Goal: Information Seeking & Learning: Learn about a topic

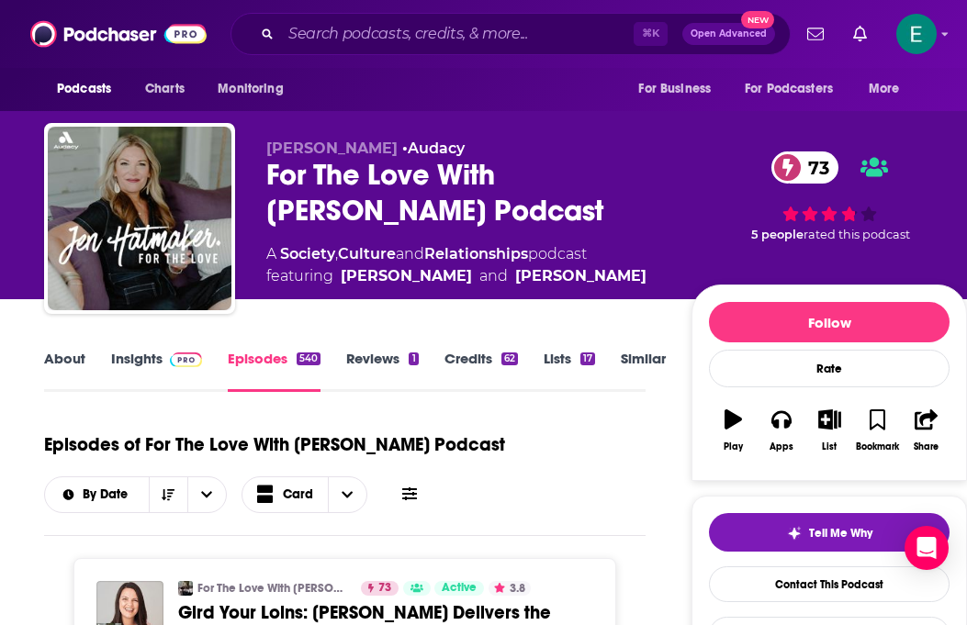
click at [57, 355] on link "About" at bounding box center [64, 371] width 41 height 42
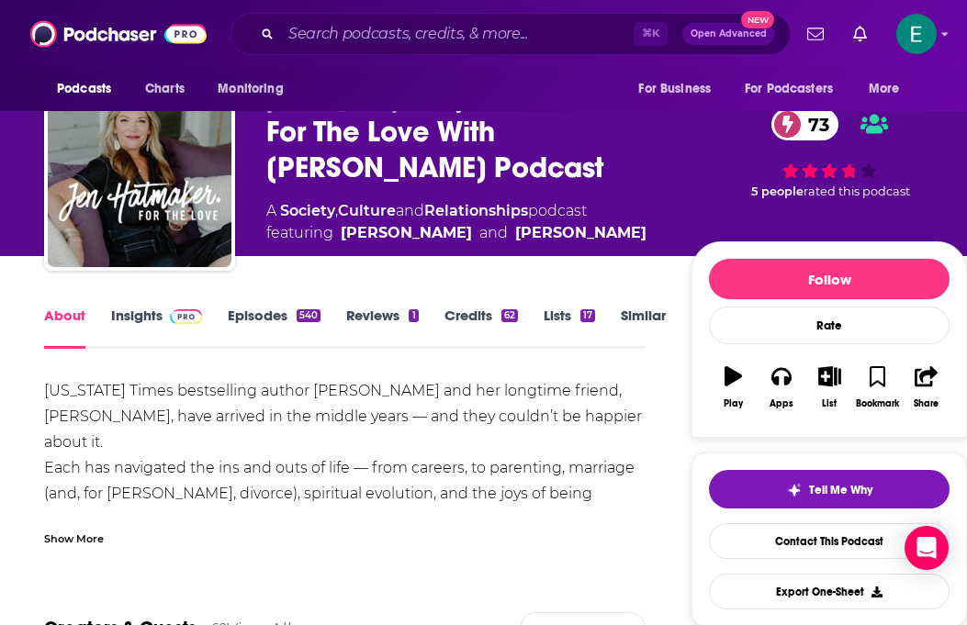
scroll to position [52, 0]
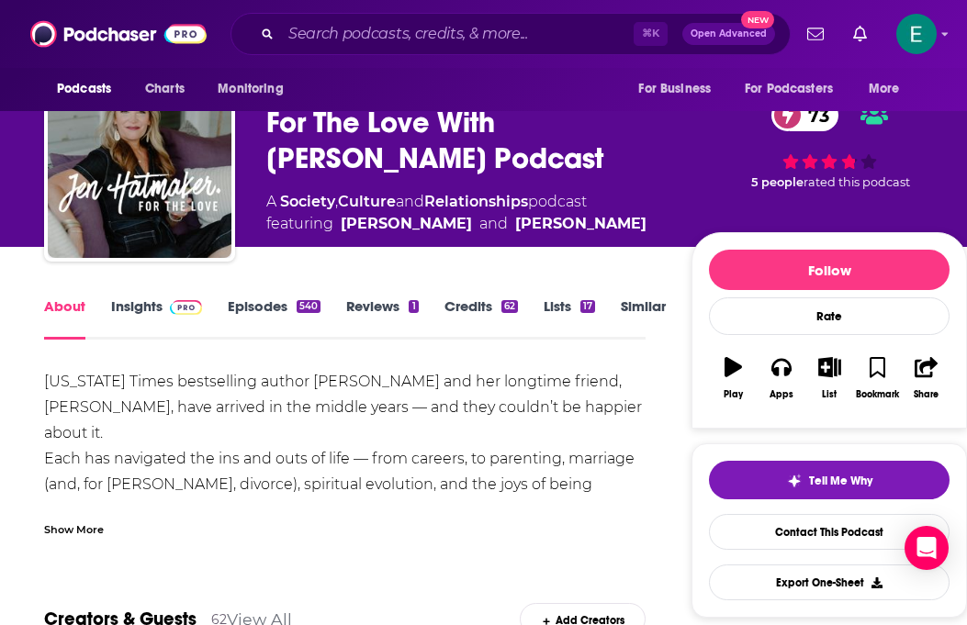
click at [72, 532] on div "Show More" at bounding box center [74, 528] width 60 height 17
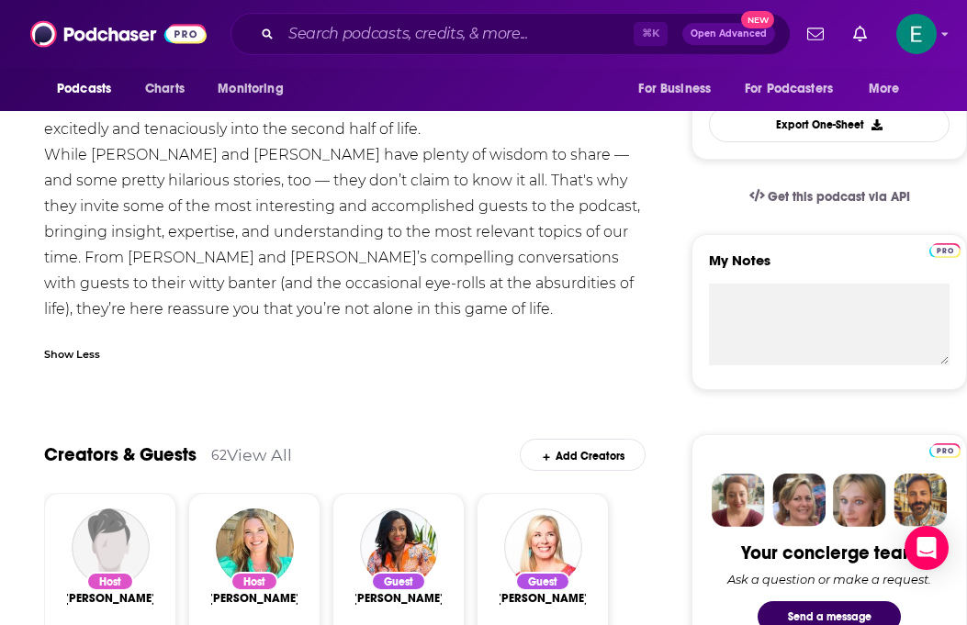
scroll to position [160, 0]
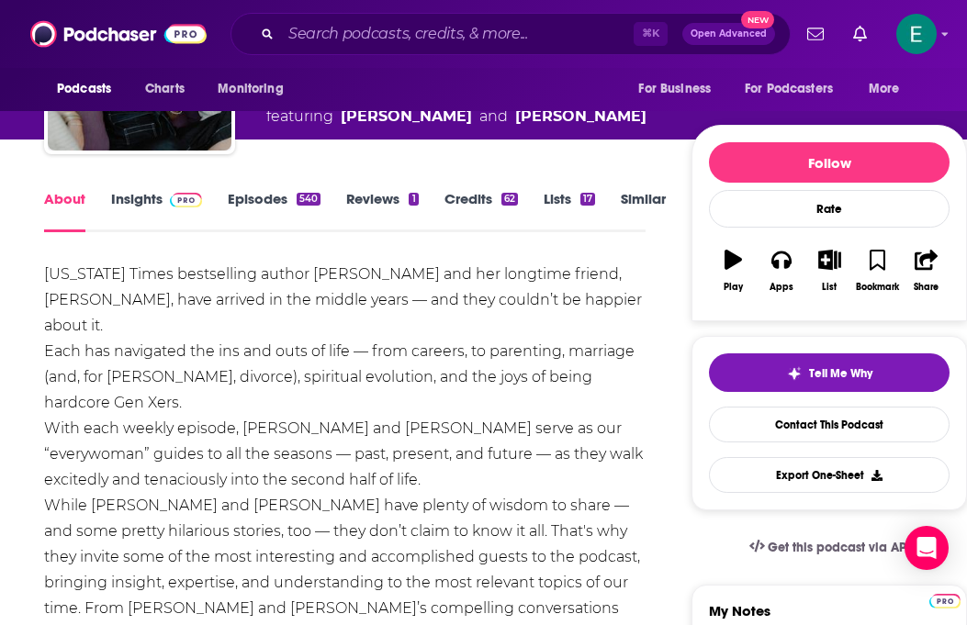
click at [189, 198] on img at bounding box center [186, 200] width 32 height 15
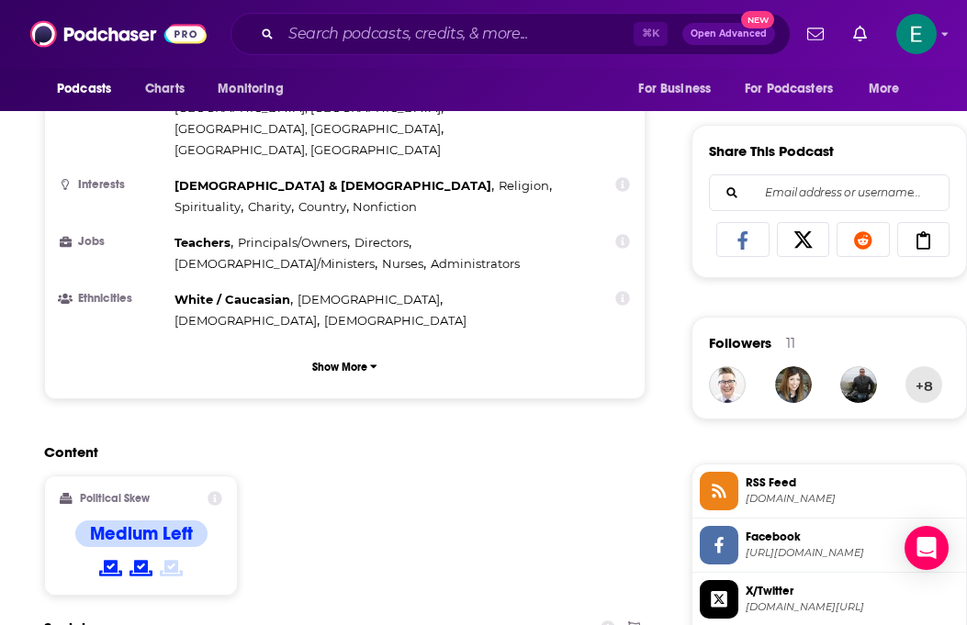
scroll to position [948, 0]
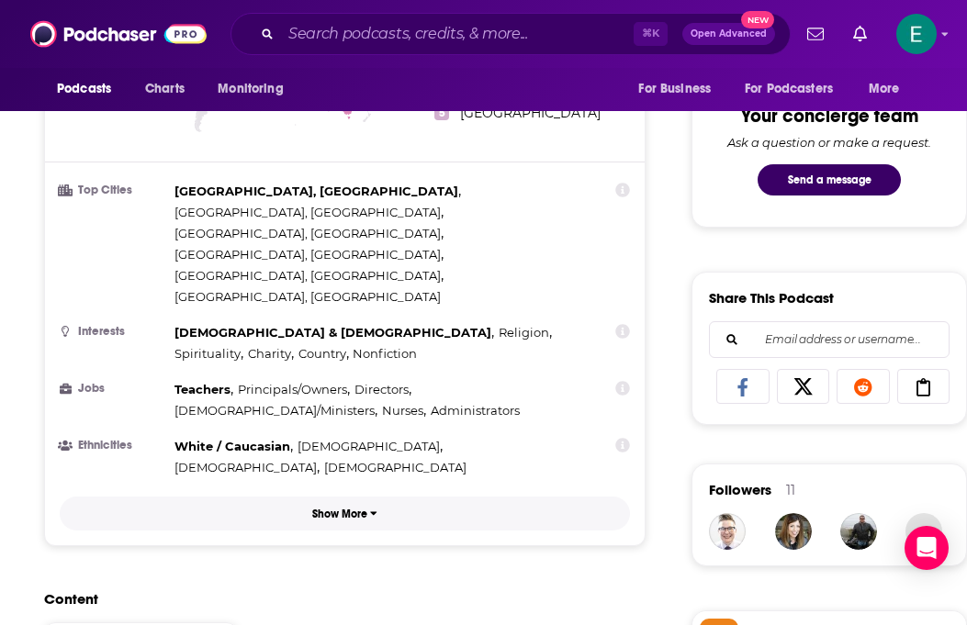
click at [357, 508] on p "Show More" at bounding box center [339, 514] width 55 height 13
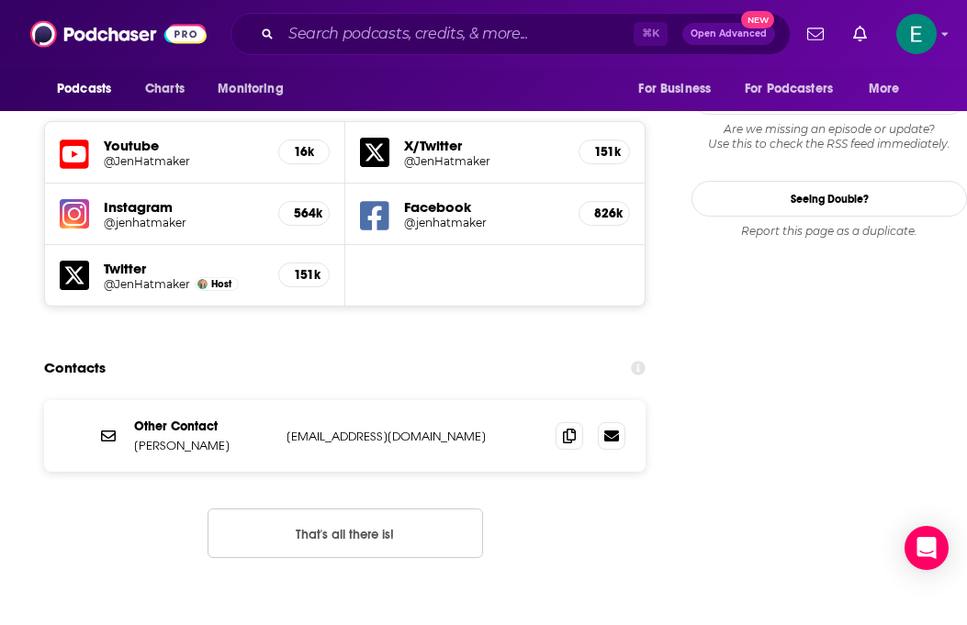
scroll to position [1891, 0]
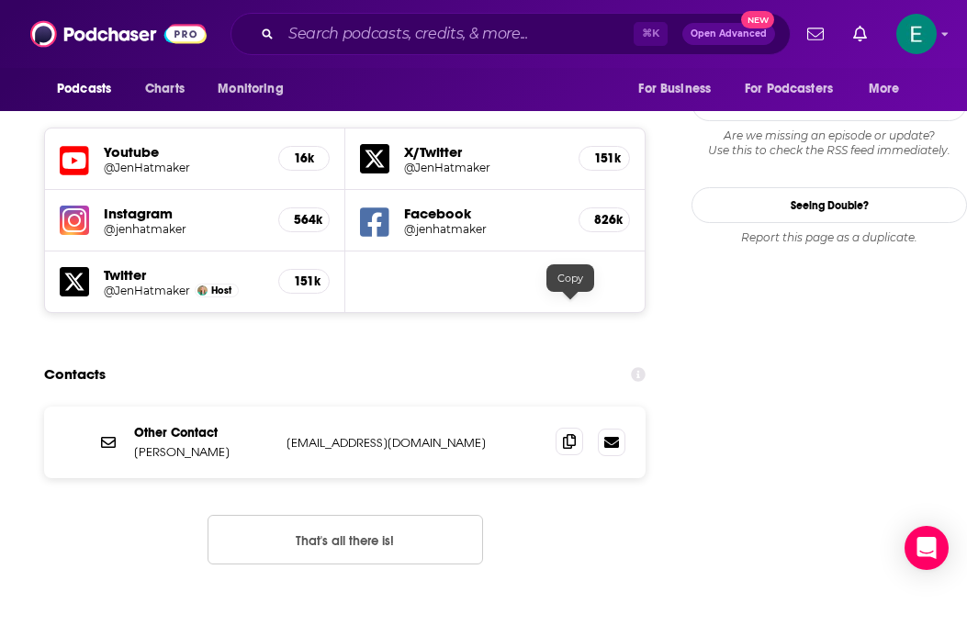
click at [569, 434] on icon at bounding box center [569, 441] width 13 height 15
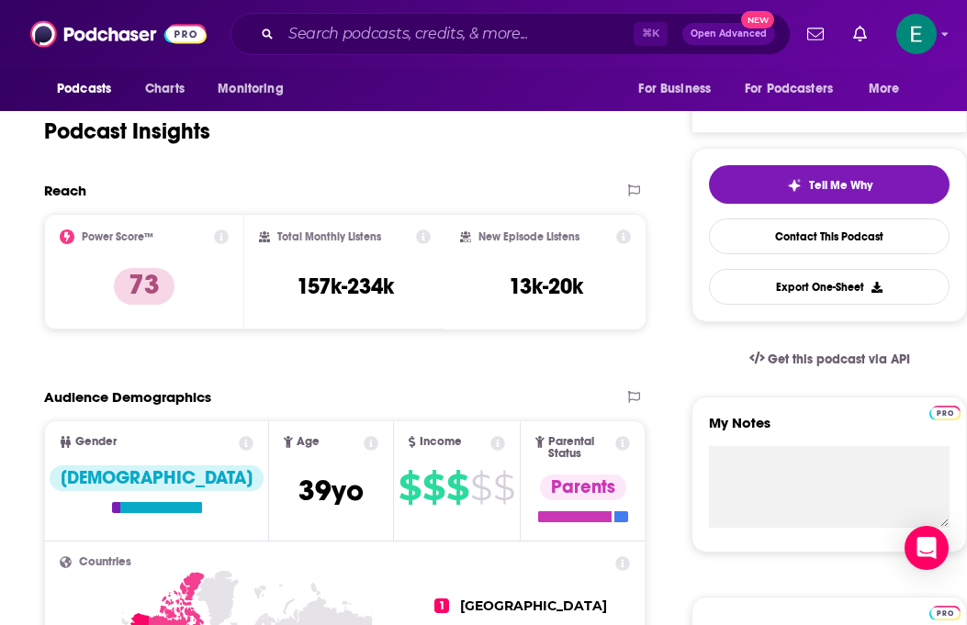
scroll to position [0, 0]
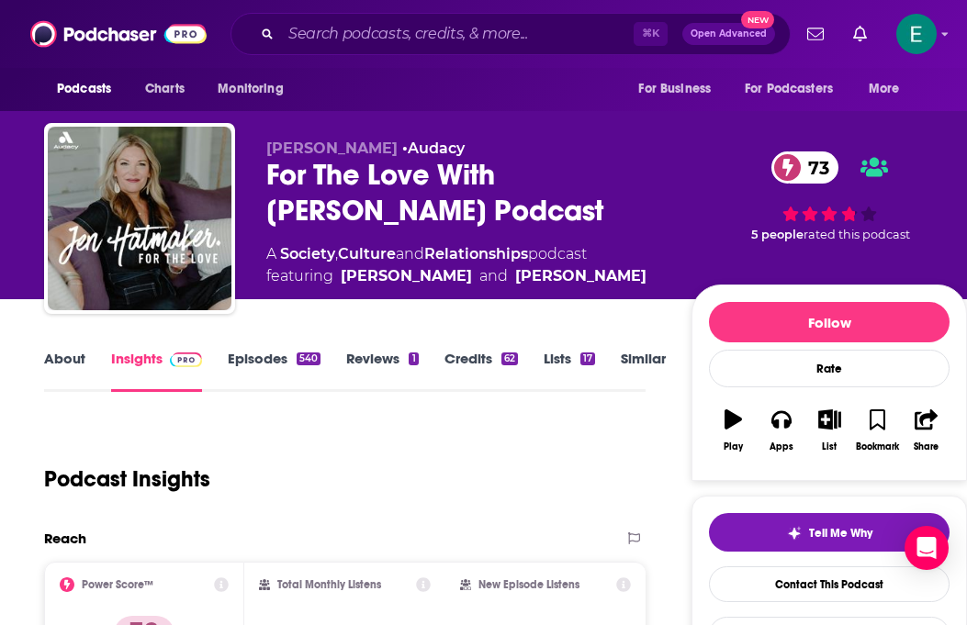
click at [271, 369] on link "Episodes 540" at bounding box center [274, 371] width 93 height 42
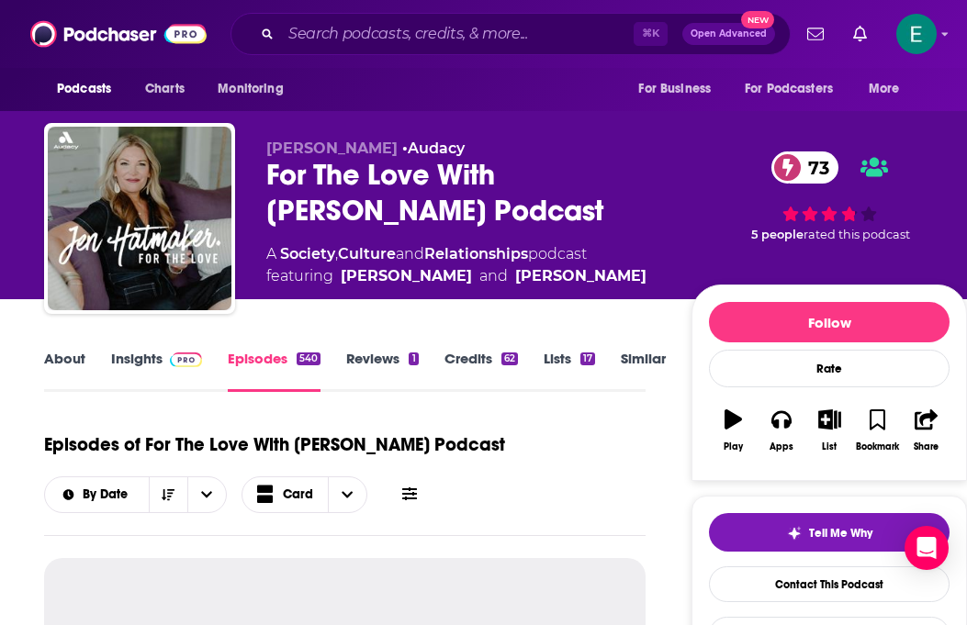
scroll to position [321, 0]
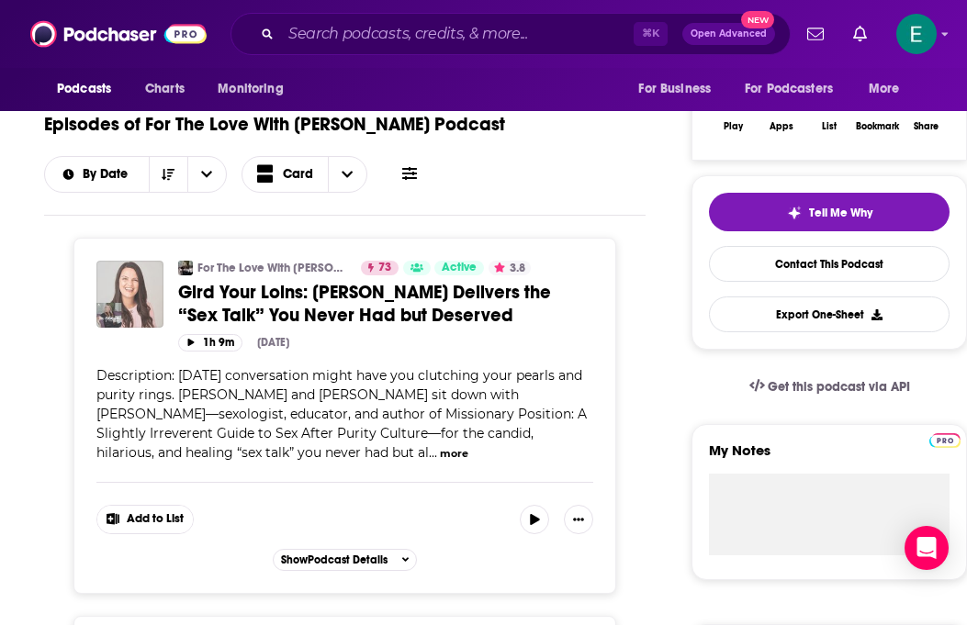
click at [139, 298] on img "Gird Your Loins: Dr. Celeste Holbrook Delivers the “Sex Talk” You Never Had but…" at bounding box center [129, 294] width 67 height 67
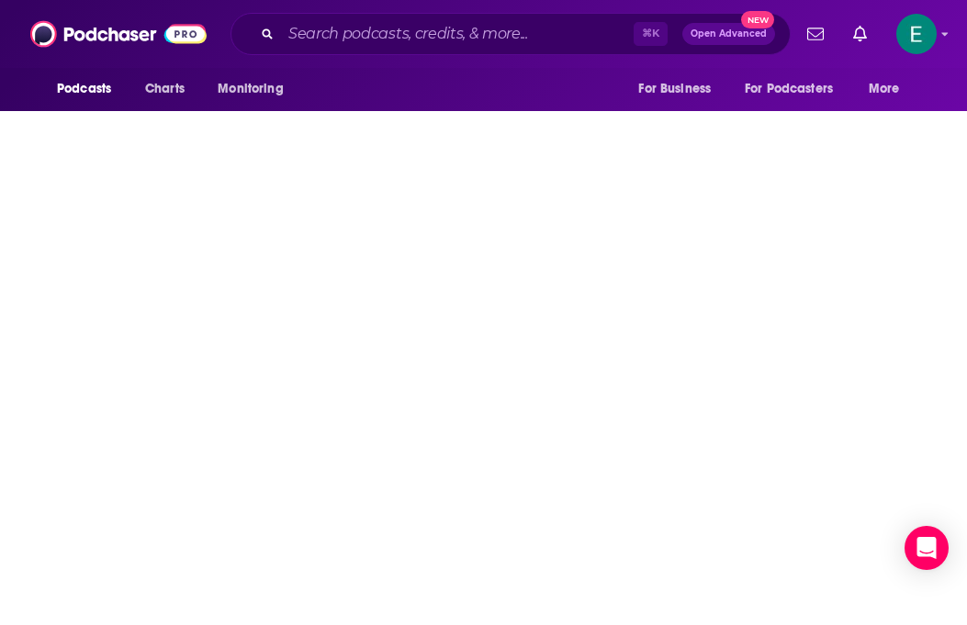
scroll to position [198, 0]
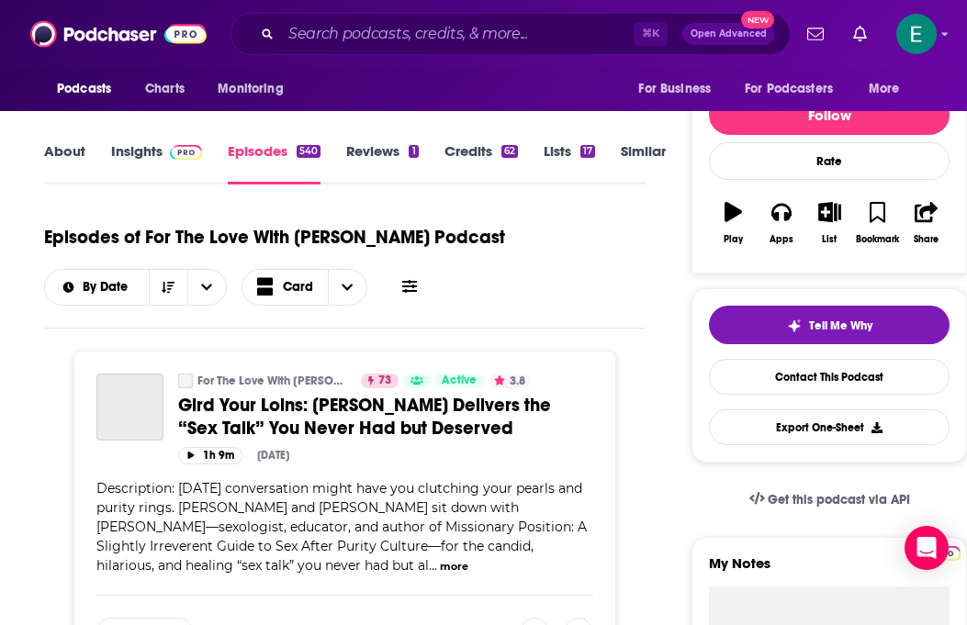
scroll to position [306, 0]
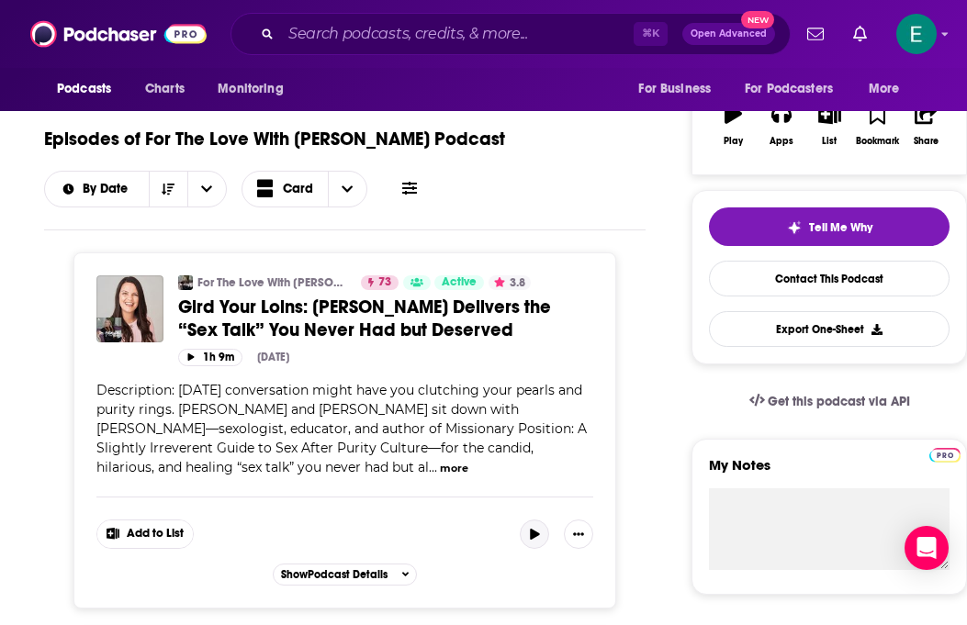
click at [535, 543] on button "button" at bounding box center [534, 534] width 29 height 29
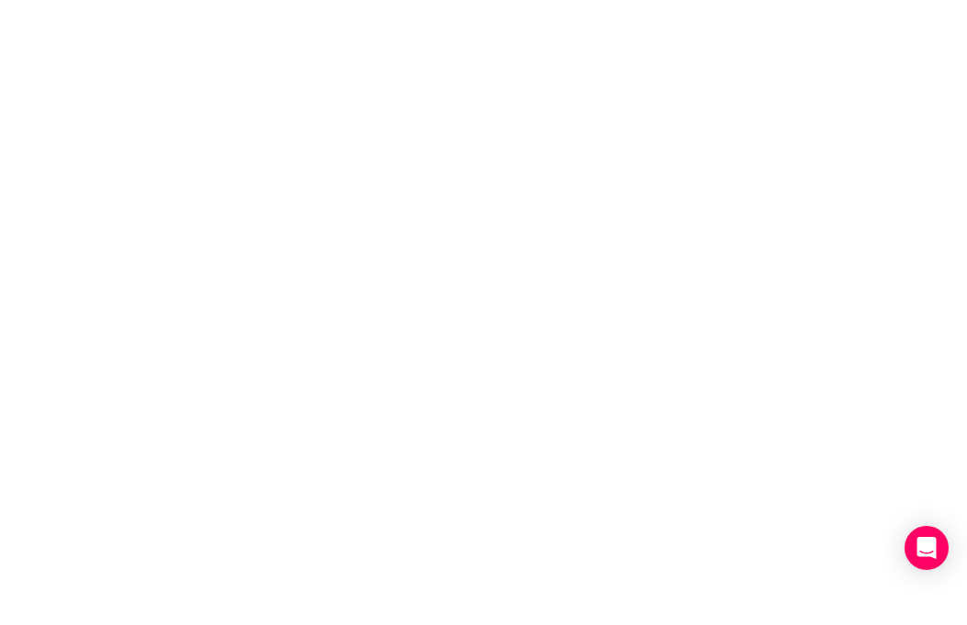
scroll to position [0, 0]
click at [544, 262] on body "Privacy Preference Centre Your Privacy Strictly Necessary Cookies Functional Co…" at bounding box center [483, 312] width 967 height 625
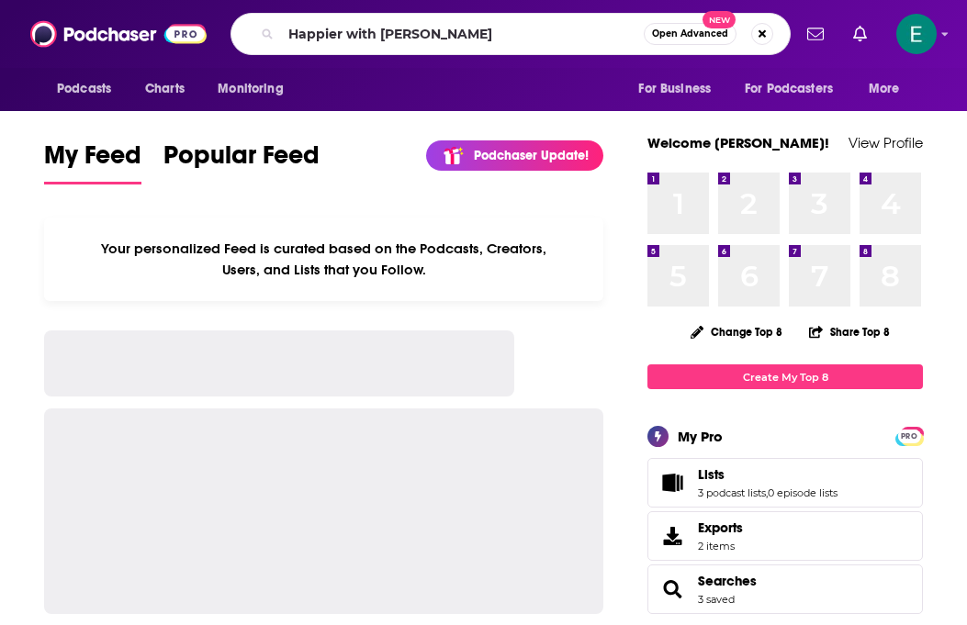
type input "Happier with [PERSON_NAME]"
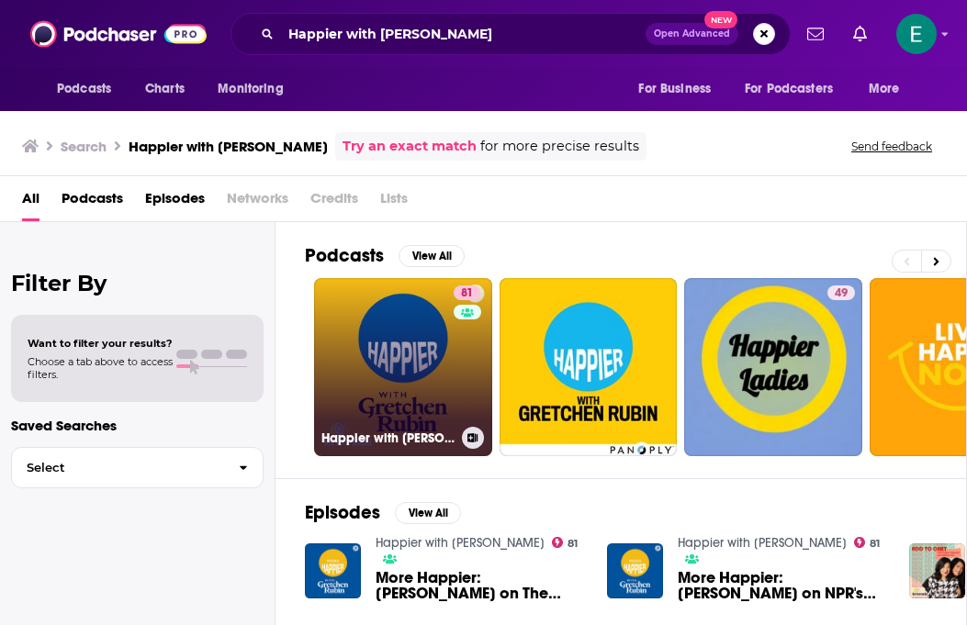
click at [422, 364] on link "81 Happier with [PERSON_NAME]" at bounding box center [403, 367] width 178 height 178
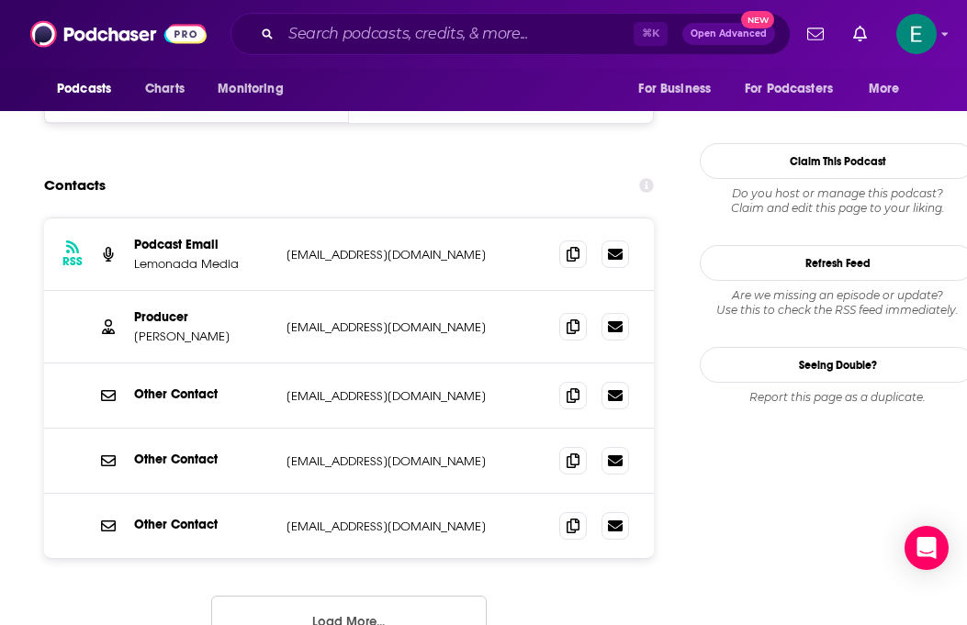
scroll to position [1895, 0]
click at [325, 595] on button "Load More..." at bounding box center [349, 620] width 276 height 50
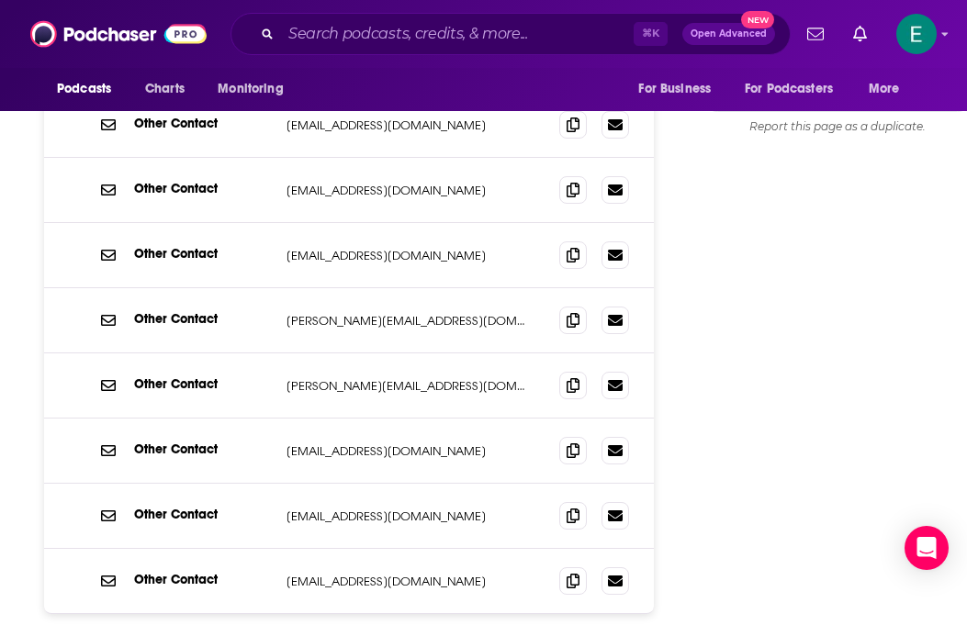
scroll to position [2157, 0]
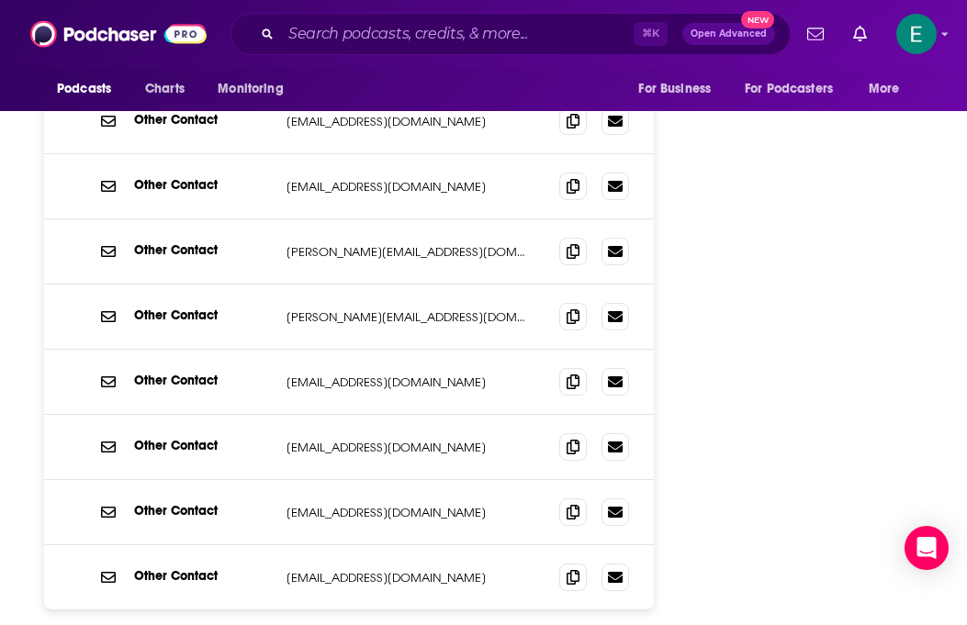
scroll to position [2250, 0]
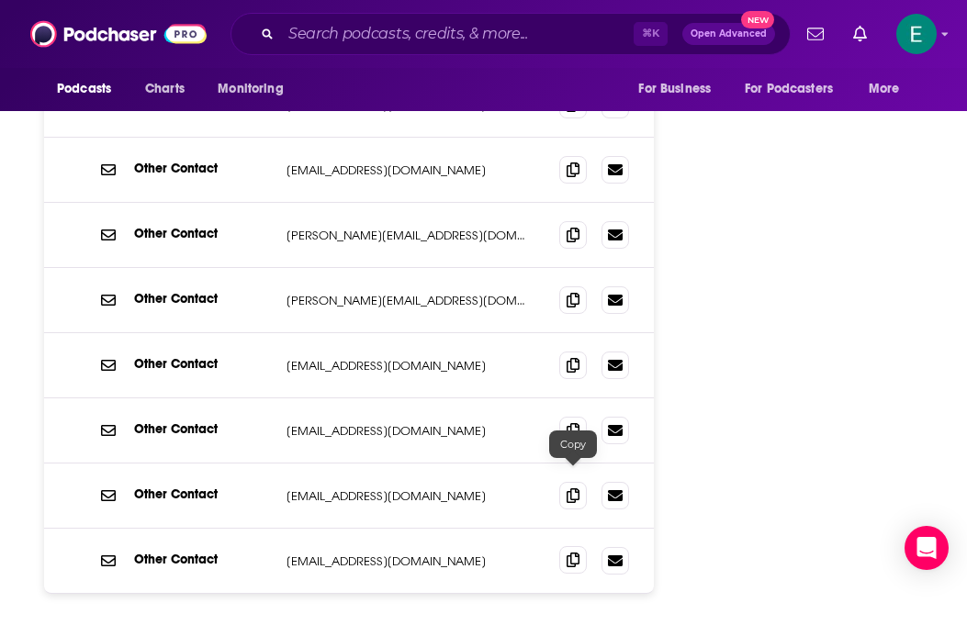
click at [572, 553] on icon at bounding box center [573, 560] width 13 height 15
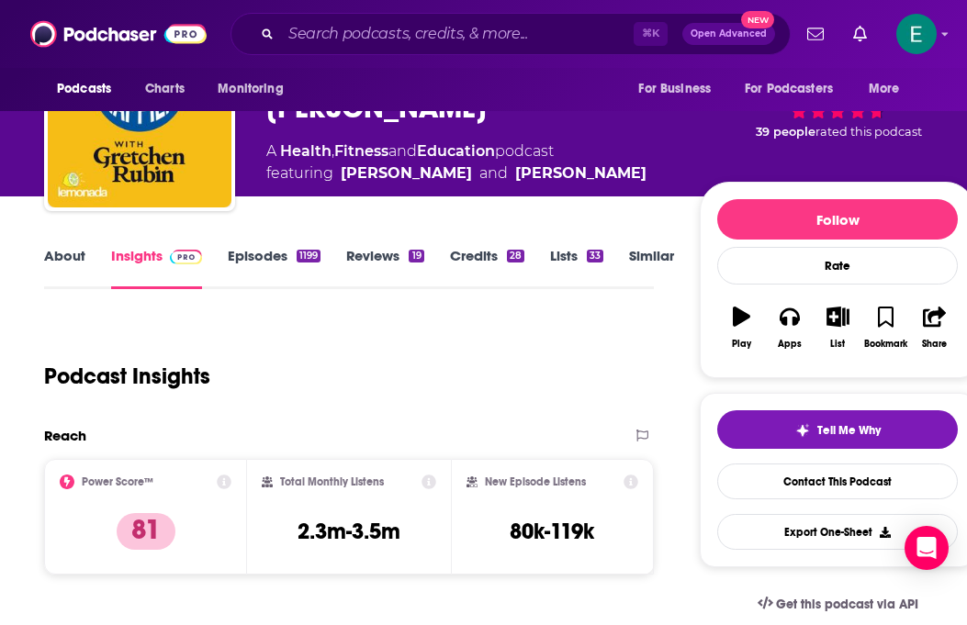
scroll to position [0, 0]
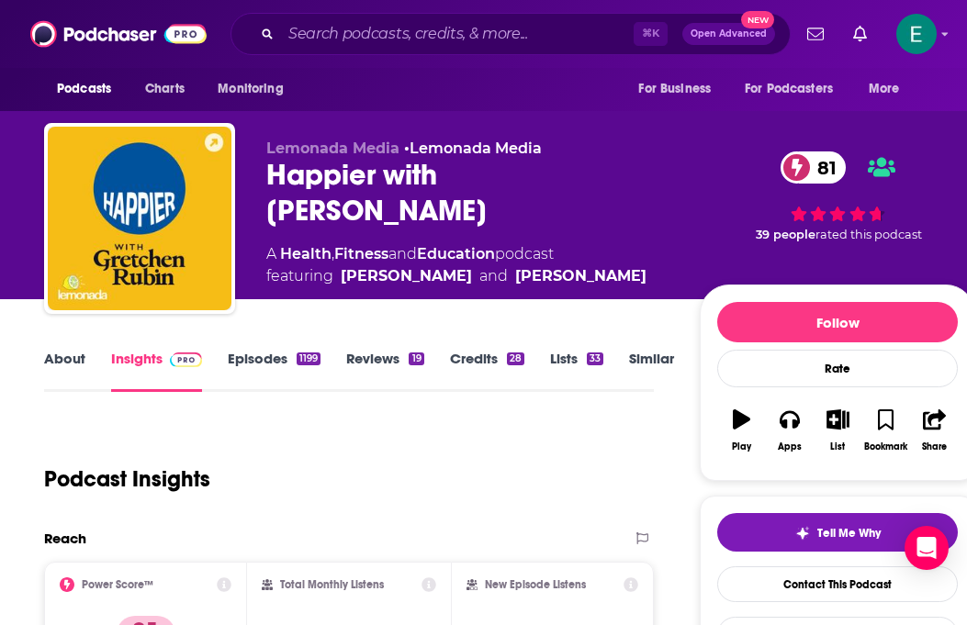
click at [263, 352] on link "Episodes 1199" at bounding box center [274, 371] width 93 height 42
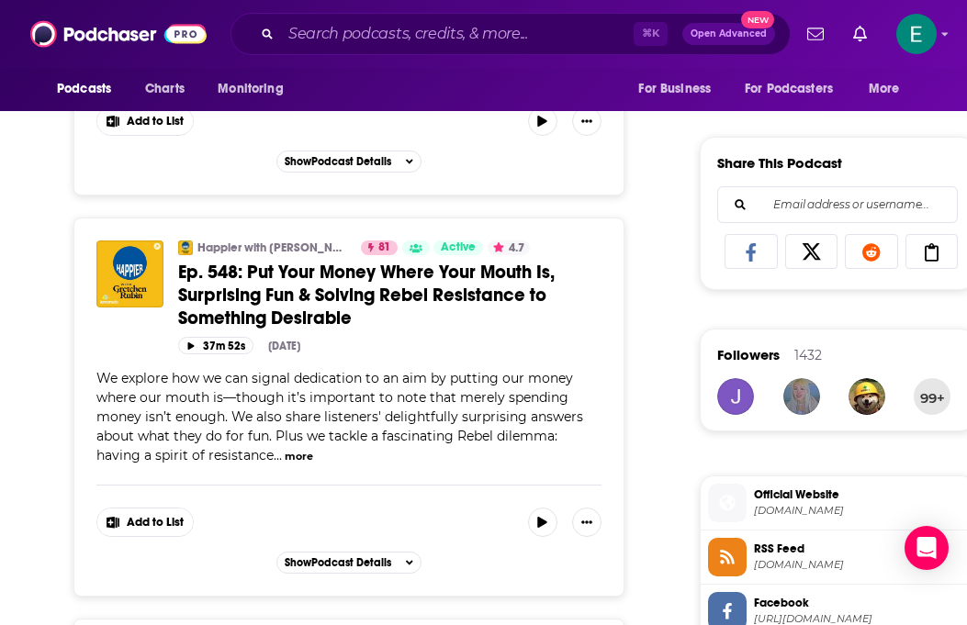
scroll to position [1085, 0]
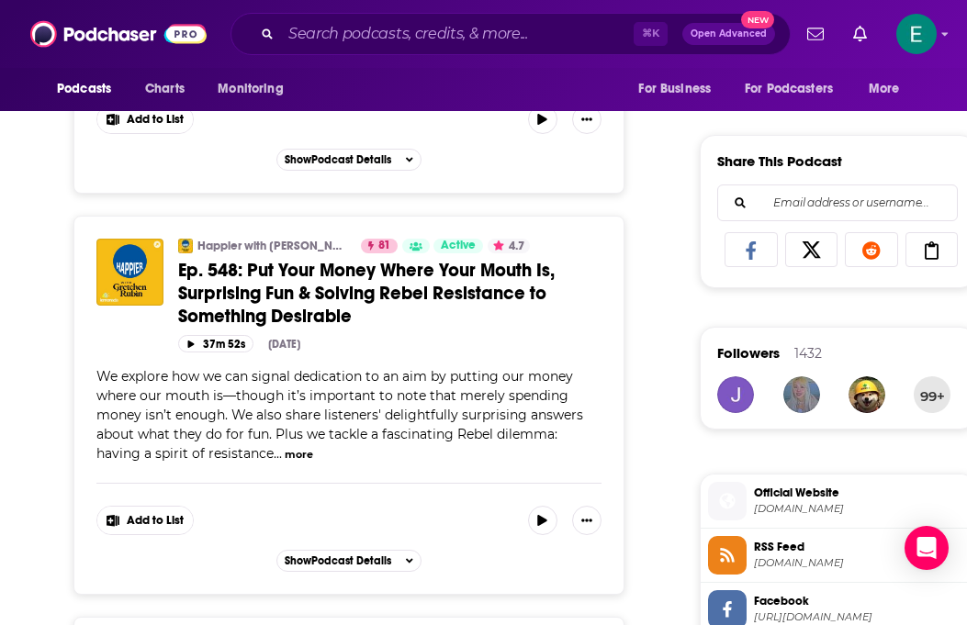
click at [298, 454] on button "more" at bounding box center [299, 455] width 28 height 16
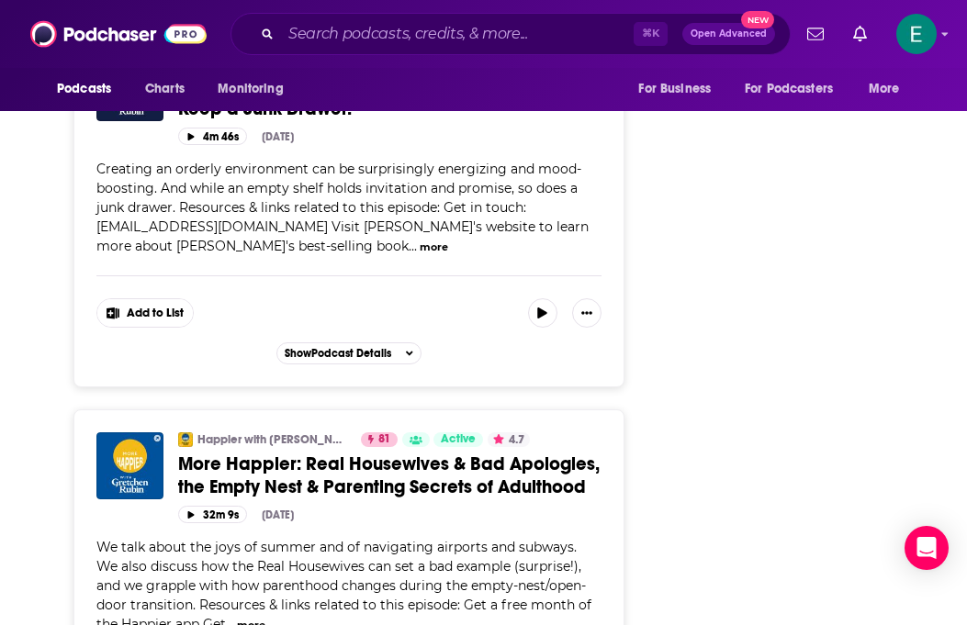
scroll to position [2861, 0]
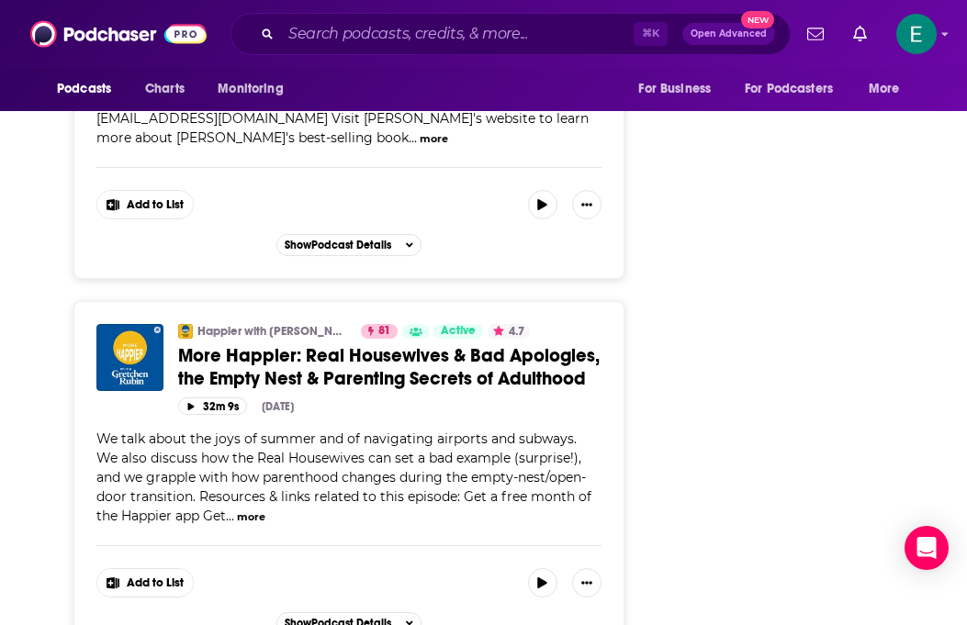
click at [237, 521] on button "more" at bounding box center [251, 518] width 28 height 16
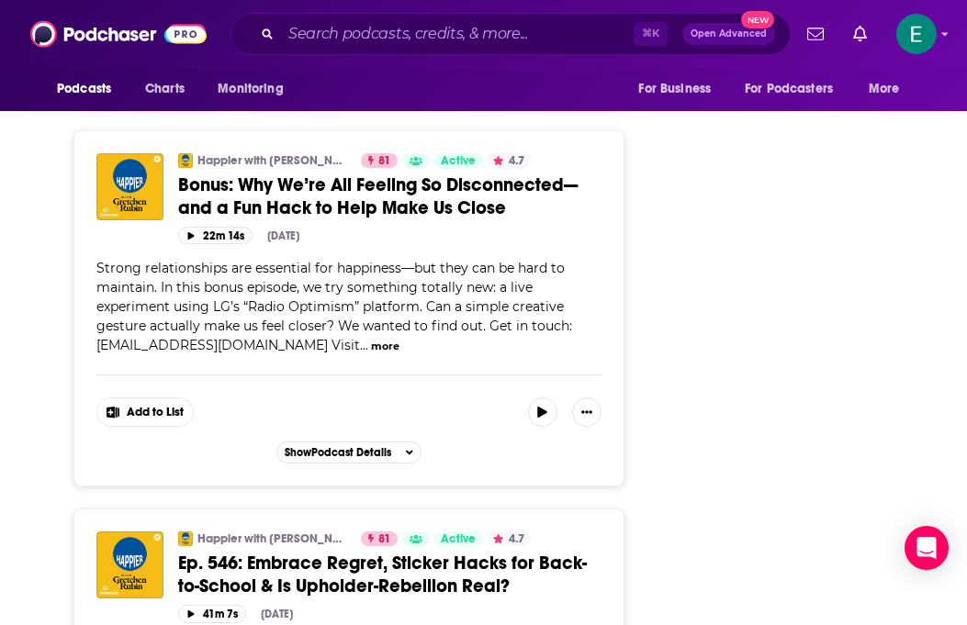
scroll to position [3328, 0]
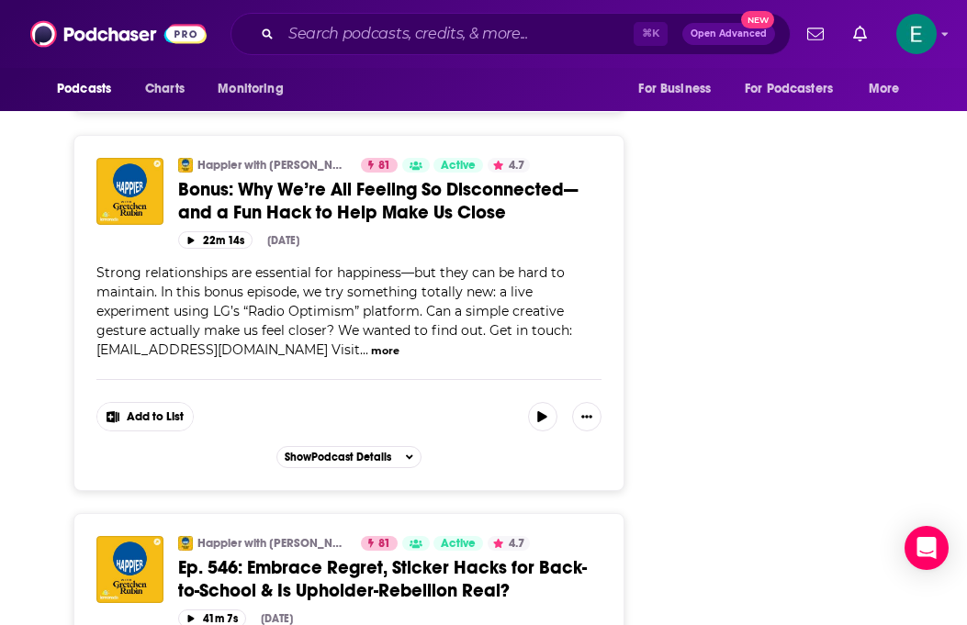
click at [454, 203] on span "Bonus: Why We’re All Feeling So Disconnected—and a Fun Hack to Help Make Us Clo…" at bounding box center [378, 201] width 400 height 46
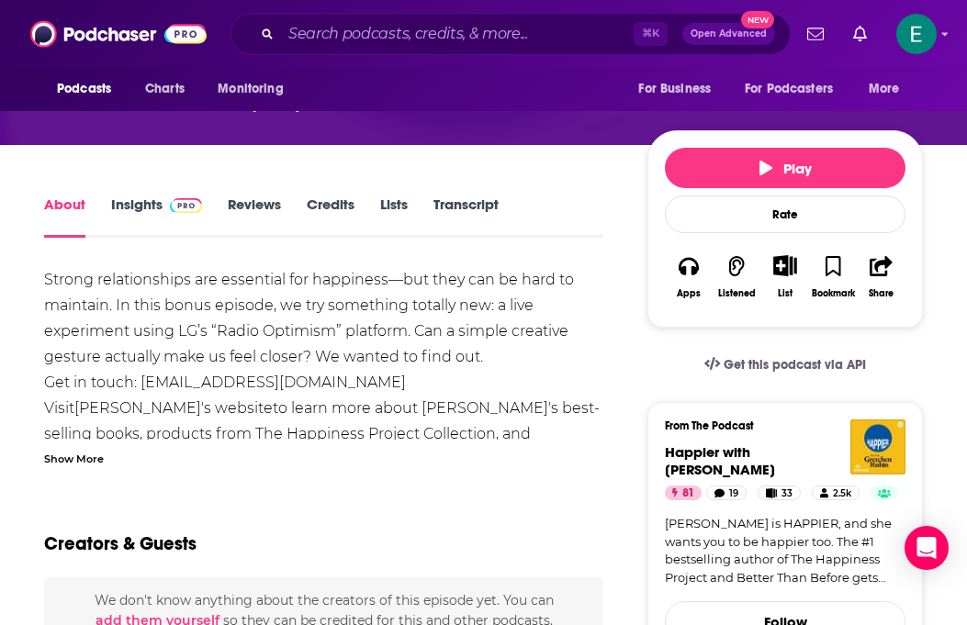
scroll to position [250, 0]
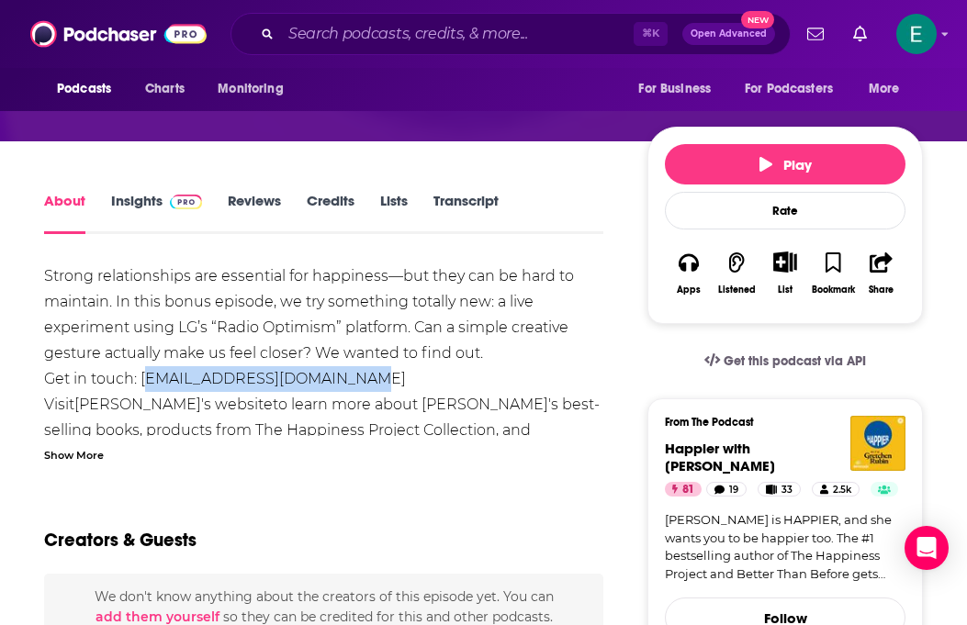
drag, startPoint x: 366, startPoint y: 382, endPoint x: 142, endPoint y: 390, distance: 224.3
click at [142, 390] on div "Strong relationships are essential for happiness—but they can be hard to mainta…" at bounding box center [323, 418] width 559 height 309
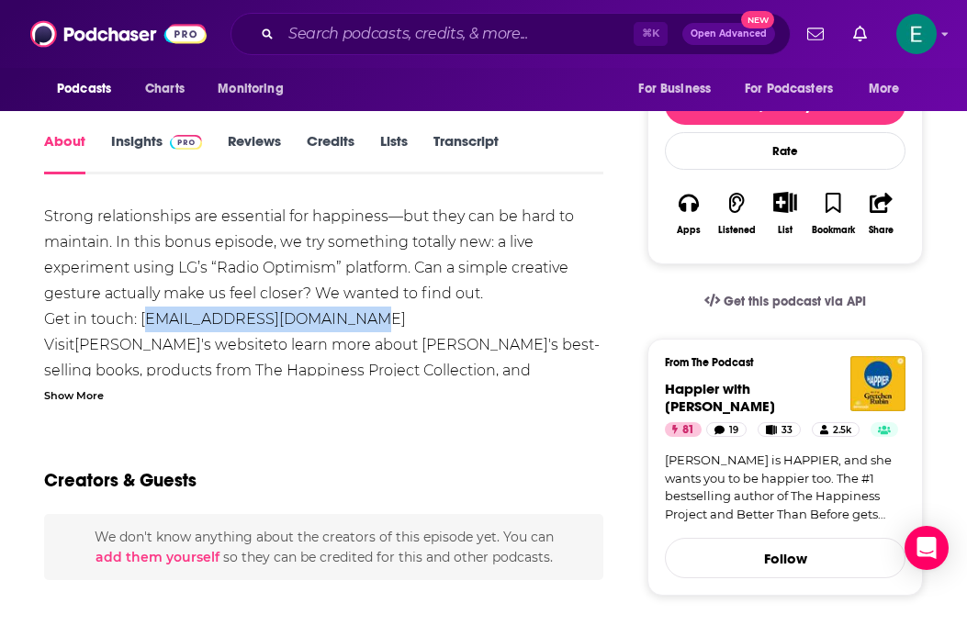
scroll to position [311, 0]
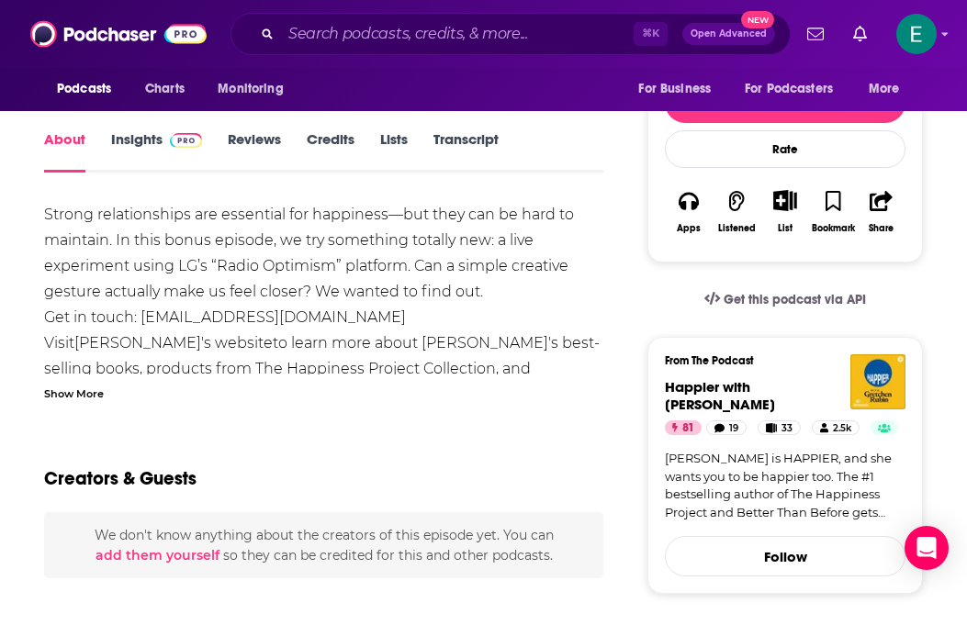
click at [87, 396] on div "Show More" at bounding box center [74, 392] width 60 height 17
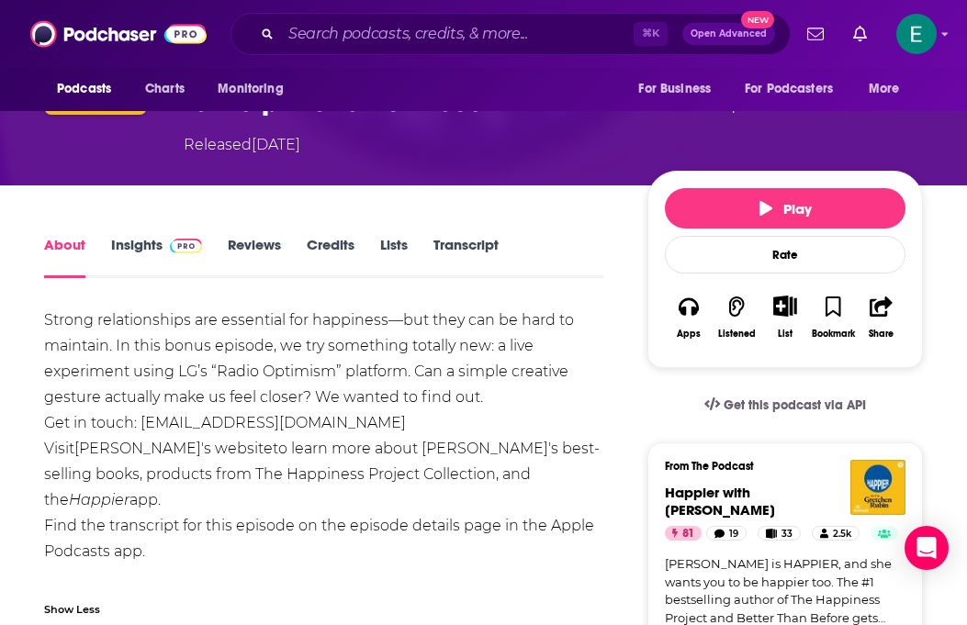
scroll to position [216, 0]
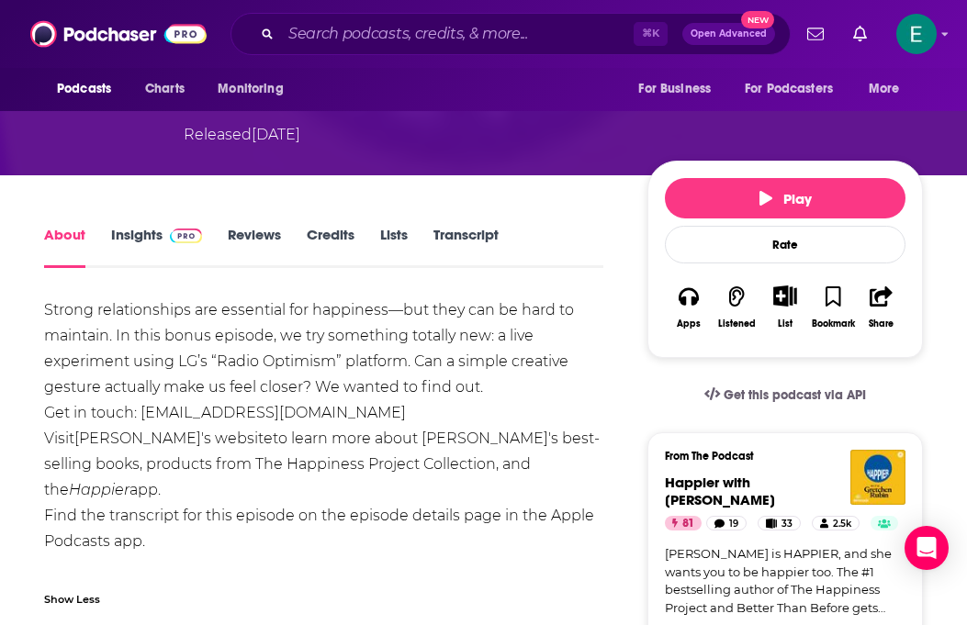
click at [154, 243] on link "Insights" at bounding box center [156, 247] width 91 height 42
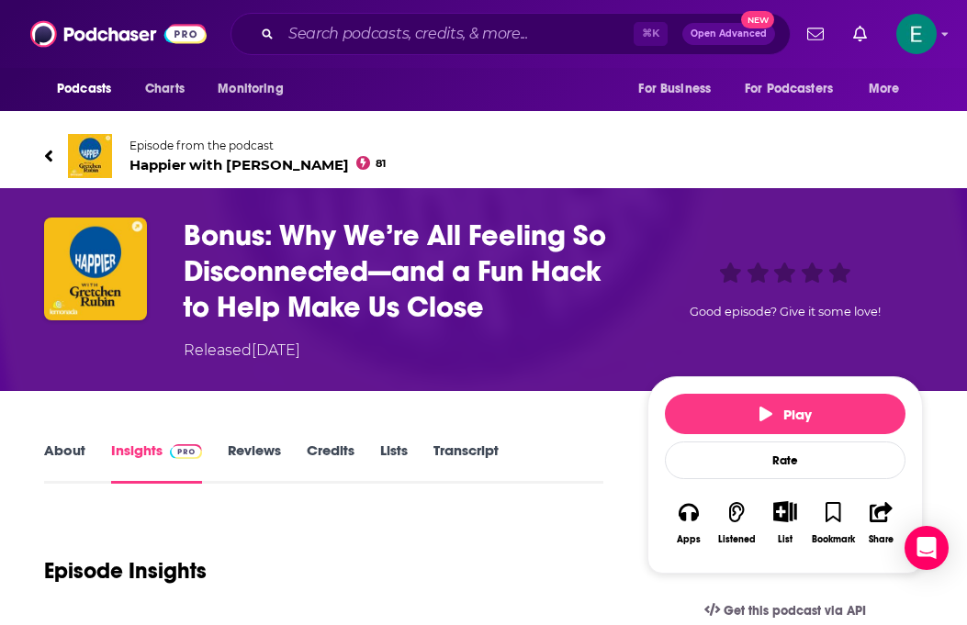
click at [45, 149] on icon at bounding box center [48, 156] width 9 height 18
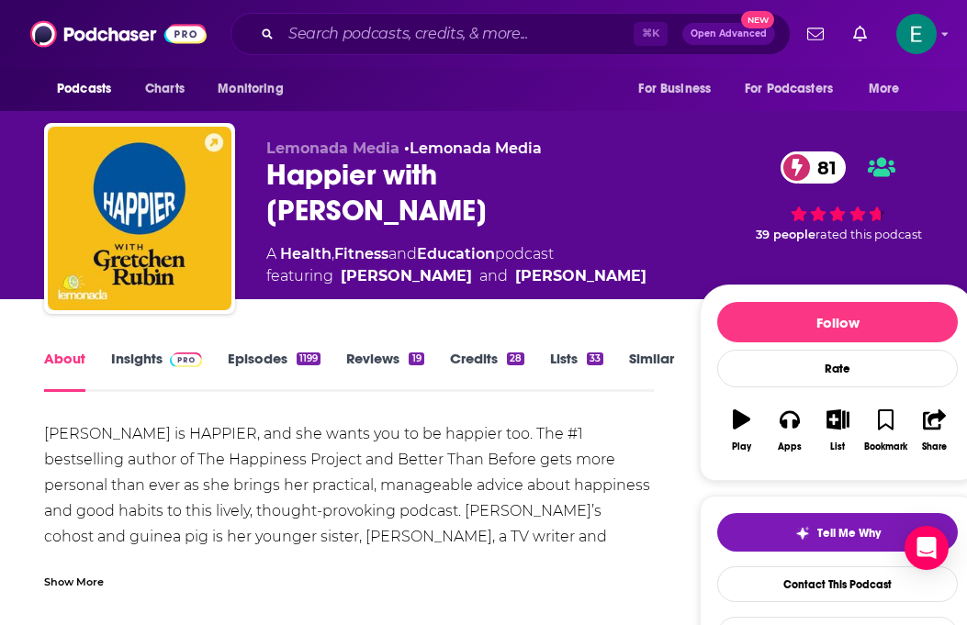
click at [884, 157] on icon at bounding box center [882, 167] width 28 height 22
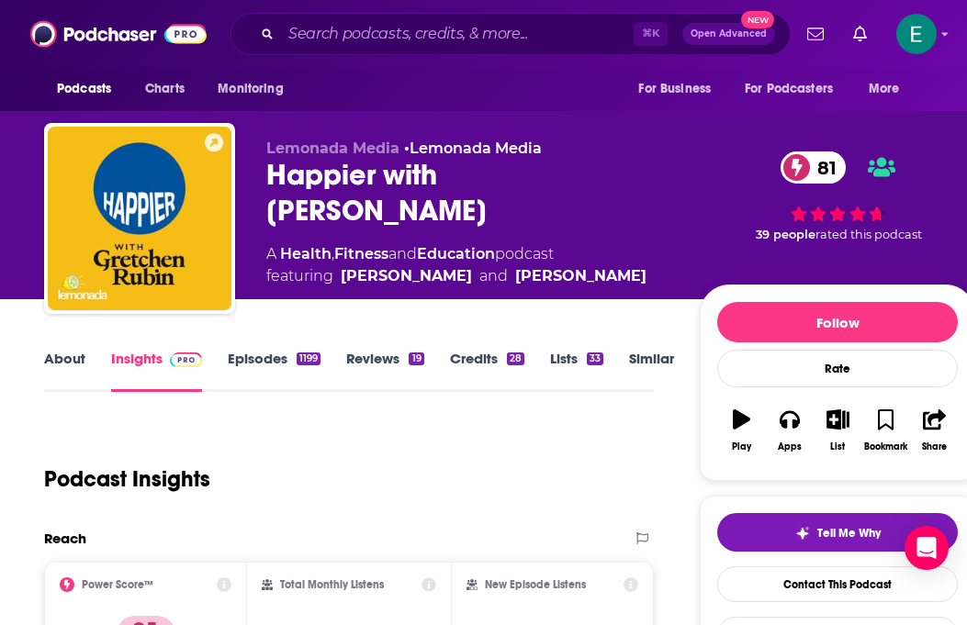
scroll to position [194, 0]
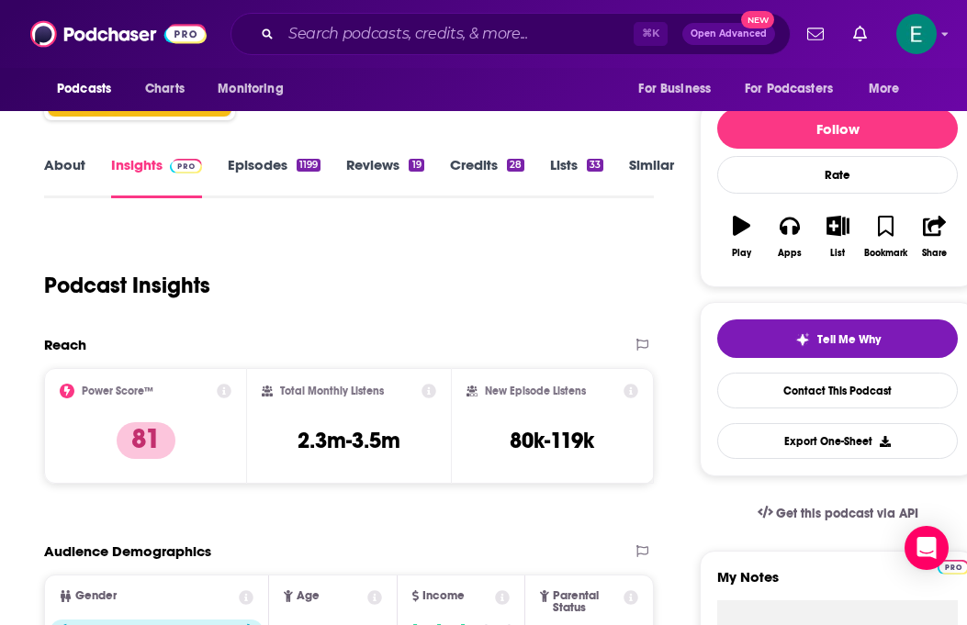
click at [268, 162] on link "Episodes 1199" at bounding box center [274, 177] width 93 height 42
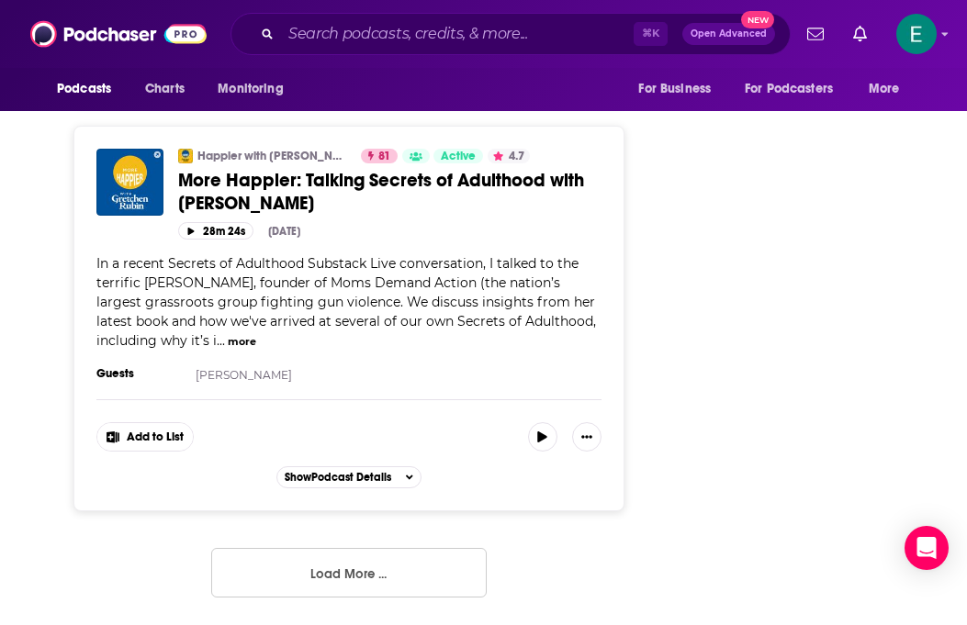
scroll to position [9623, 0]
